Goal: Task Accomplishment & Management: Complete application form

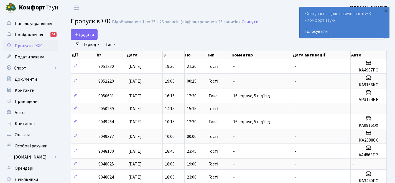
select select "25"
click at [87, 31] on span "Додати" at bounding box center [84, 34] width 20 height 6
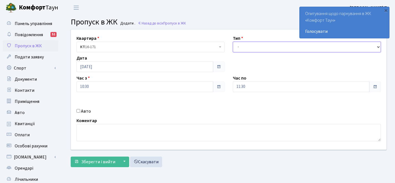
click at [246, 47] on select "- Доставка Таксі Гості Сервіс" at bounding box center [307, 47] width 148 height 11
select select "3"
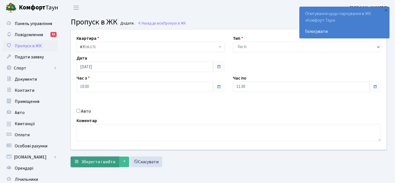
click at [83, 162] on span "Зберегти і вийти" at bounding box center [98, 161] width 34 height 6
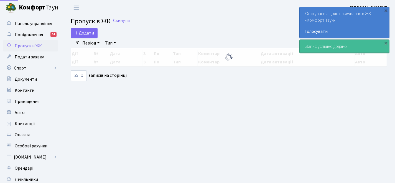
select select "25"
